Goal: Check status

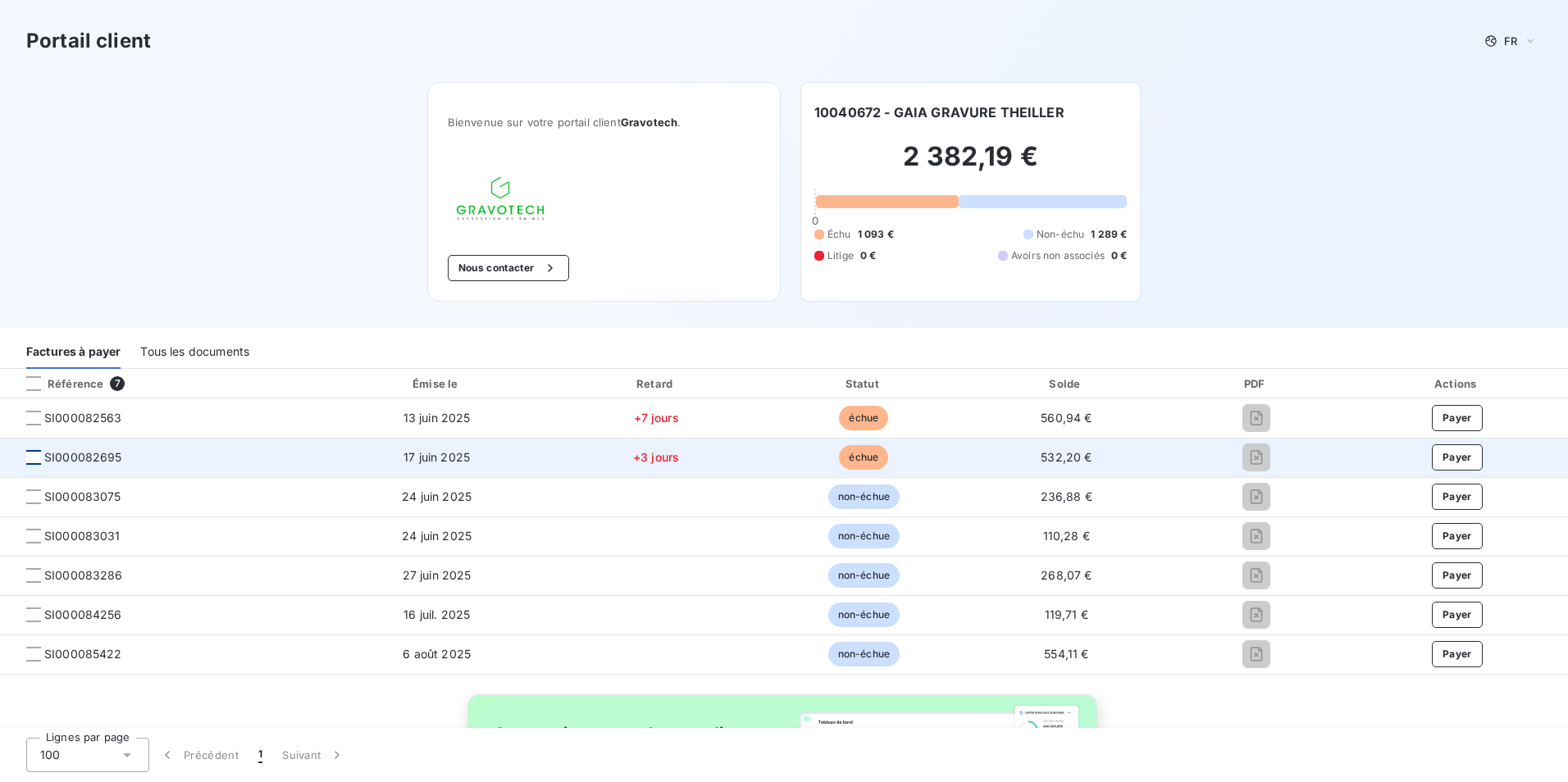
click at [37, 457] on div at bounding box center [34, 457] width 15 height 15
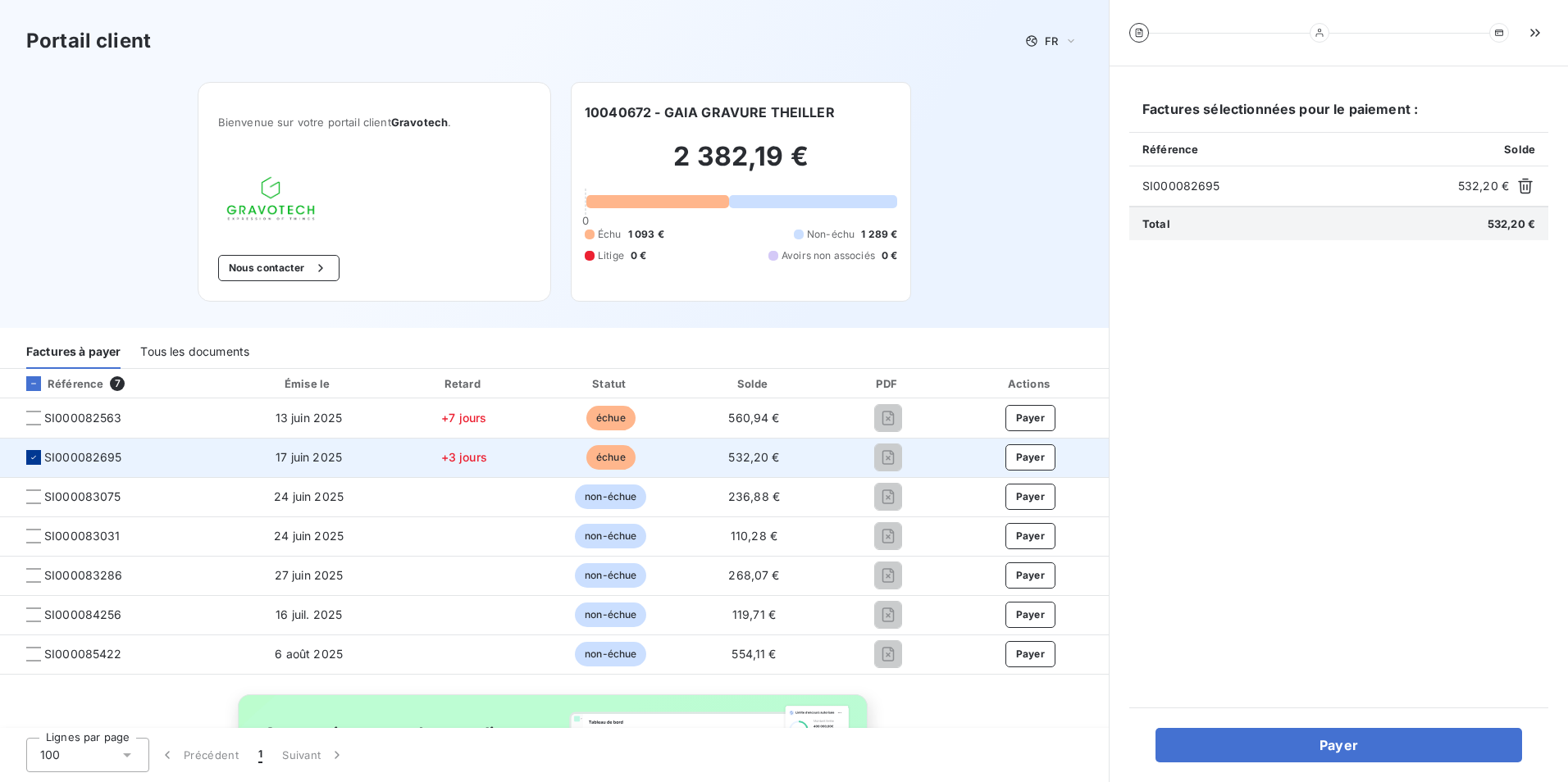
click at [27, 455] on div at bounding box center [34, 457] width 15 height 15
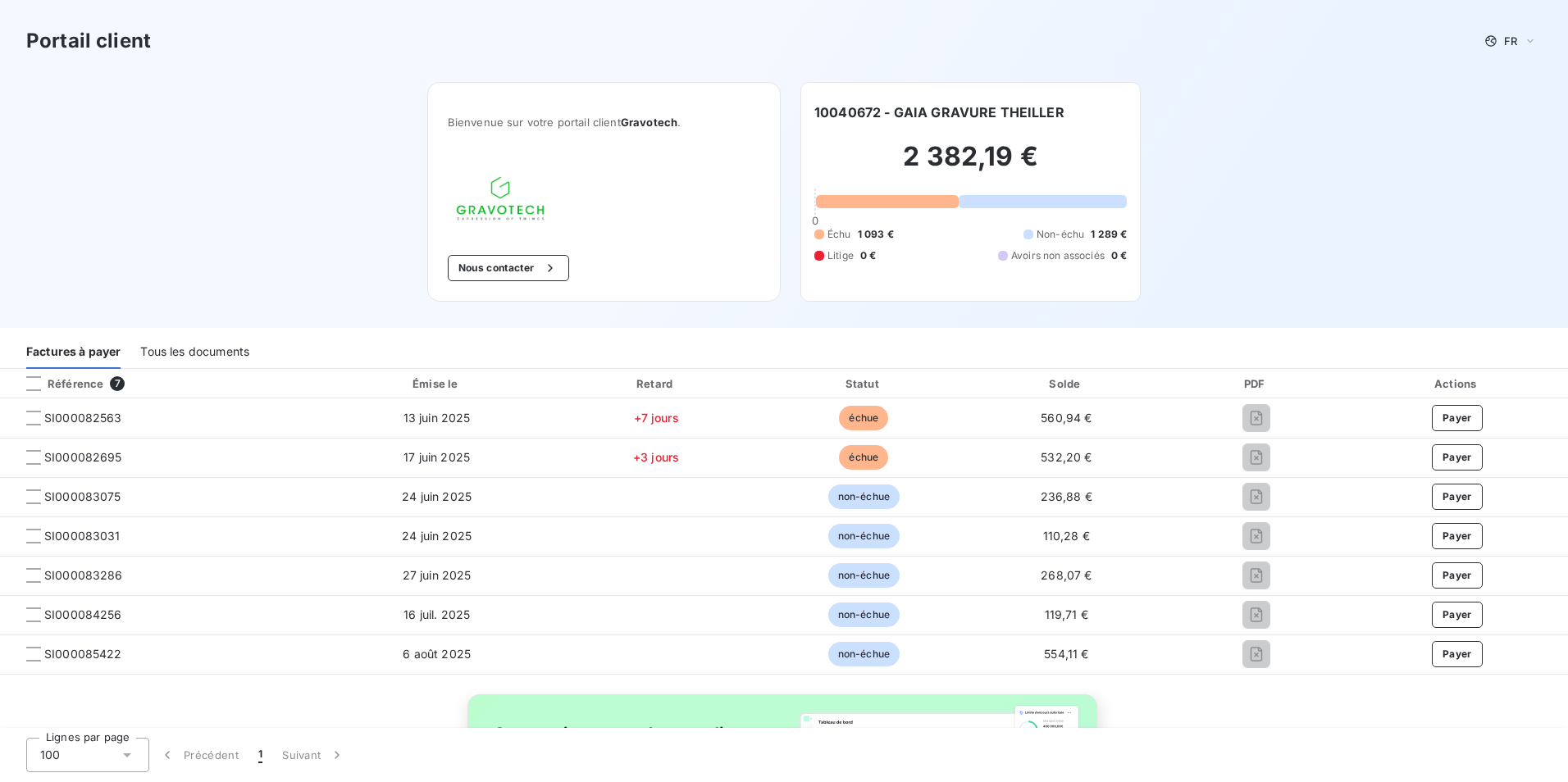
click at [225, 345] on div "Tous les documents" at bounding box center [195, 352] width 109 height 34
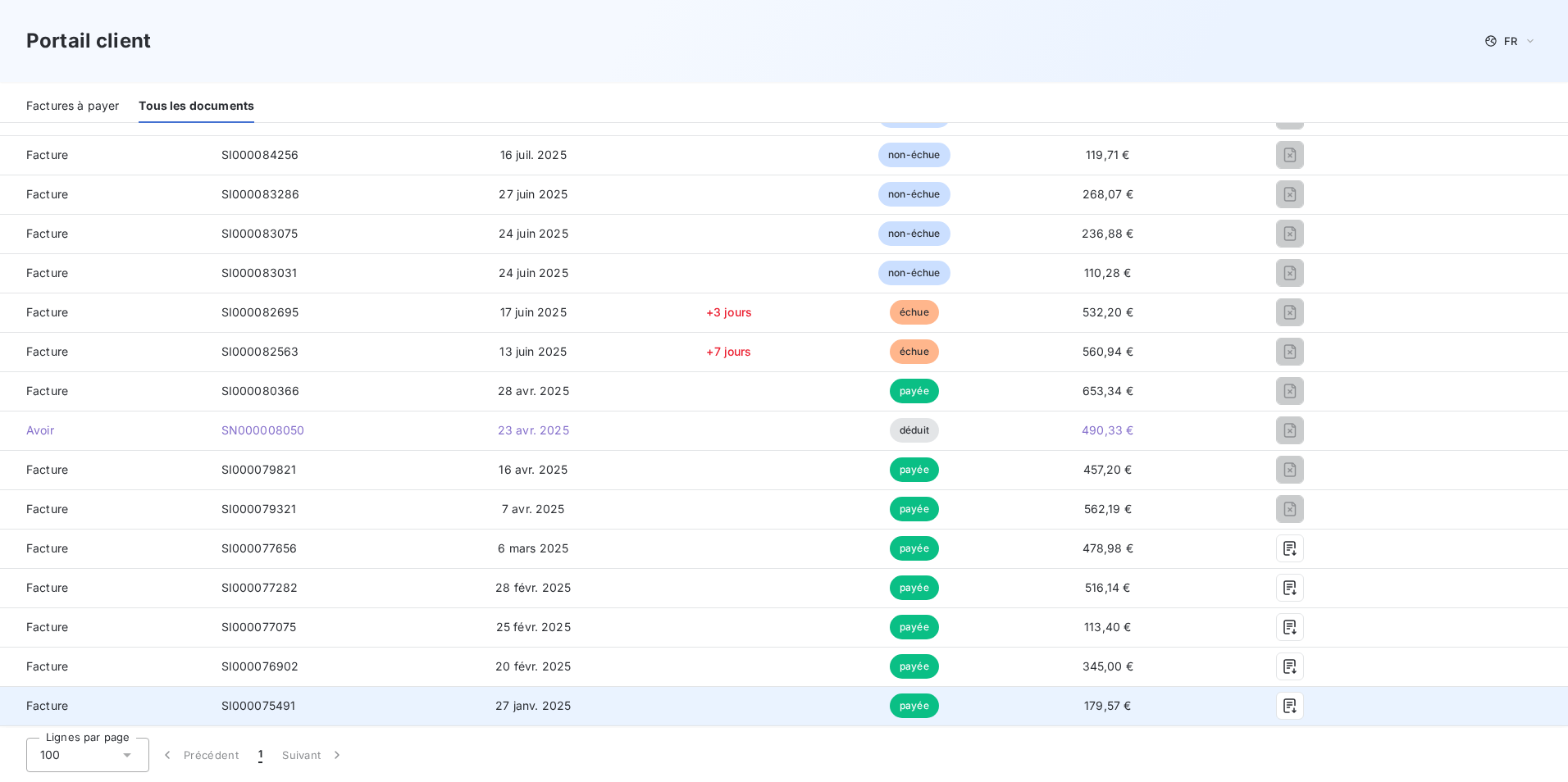
scroll to position [327, 0]
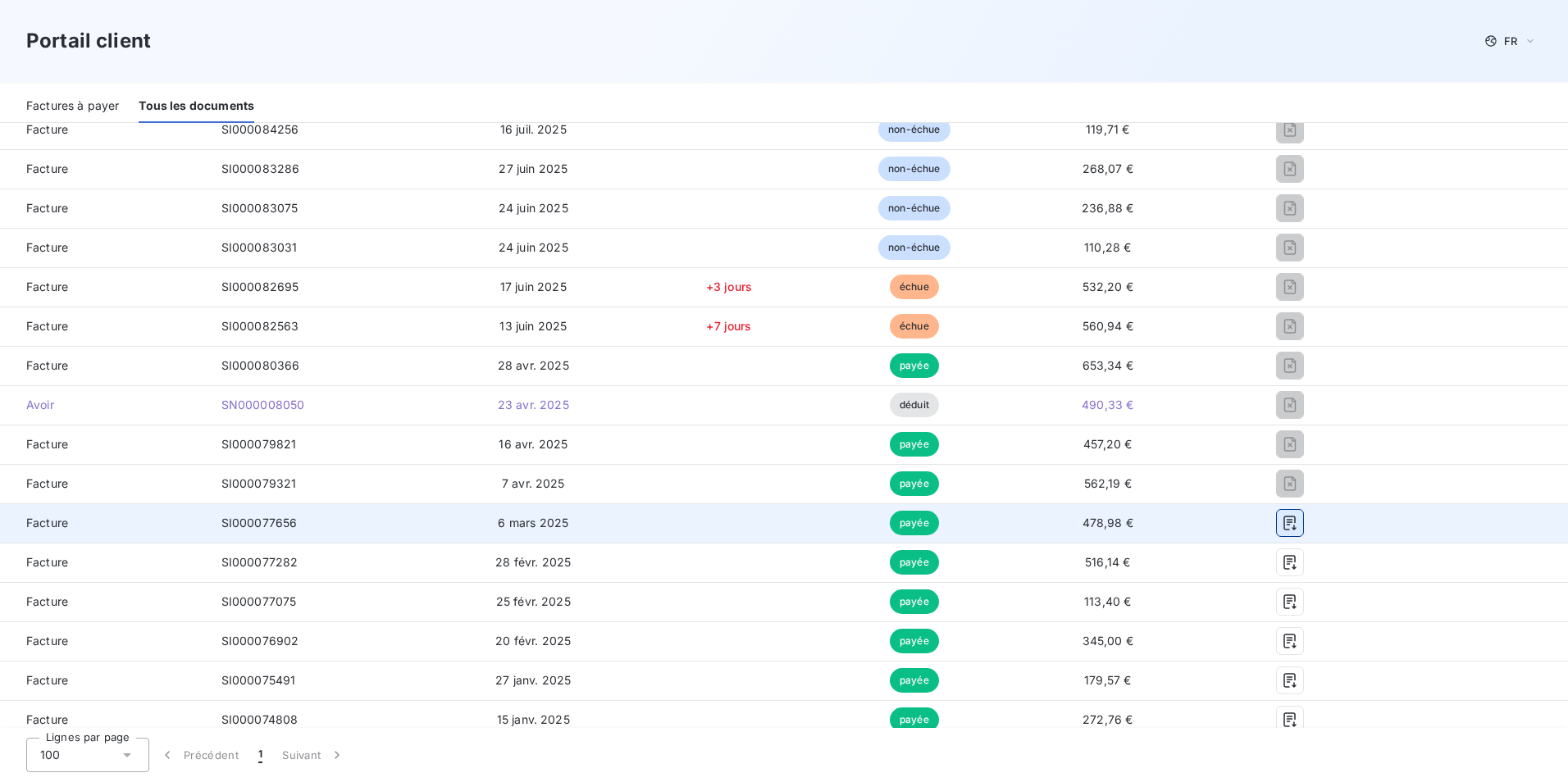
click at [1283, 524] on icon "button" at bounding box center [1289, 523] width 13 height 15
